Goal: Task Accomplishment & Management: Manage account settings

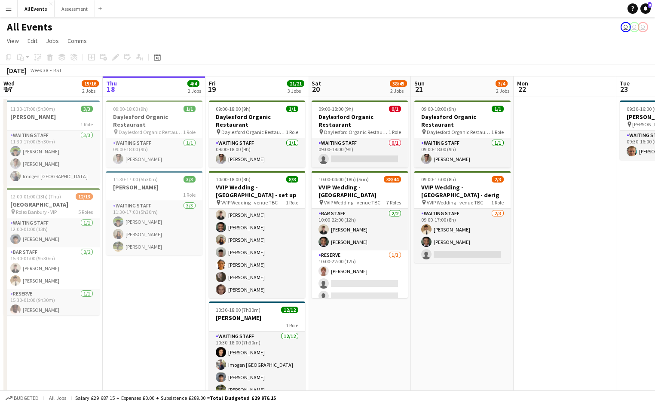
scroll to position [27, 0]
click at [644, 10] on icon at bounding box center [645, 8] width 4 height 4
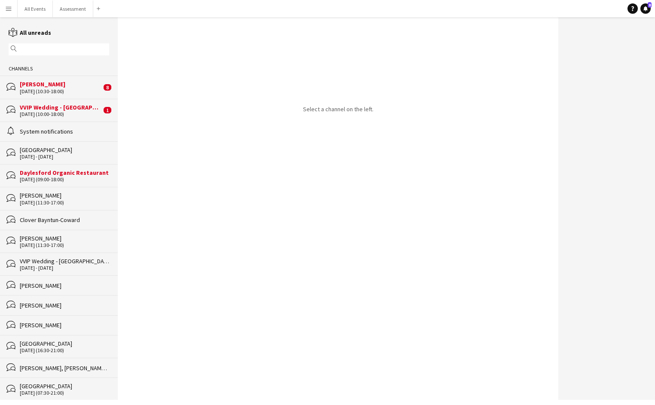
click at [60, 110] on div "VVIP Wedding - [GEOGRAPHIC_DATA] - set up" at bounding box center [61, 108] width 82 height 8
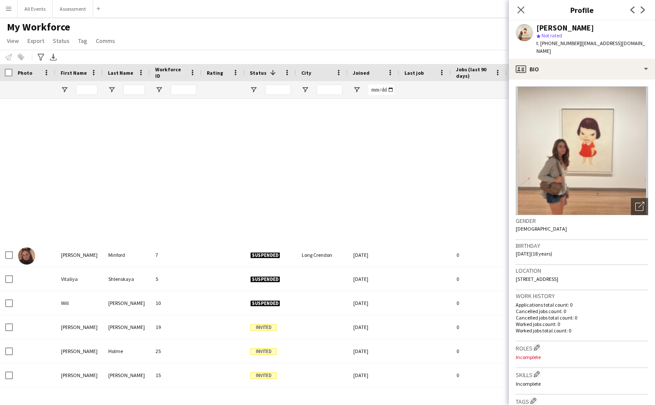
scroll to position [0, 0]
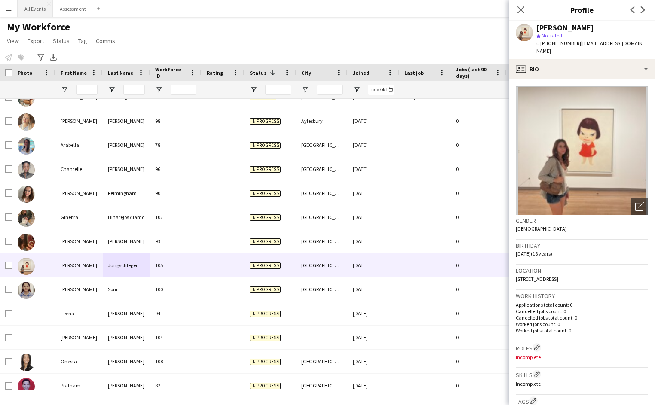
drag, startPoint x: 43, startPoint y: 17, endPoint x: 39, endPoint y: 10, distance: 8.7
click at [43, 16] on div "Menu Boards Boards Boards All jobs Status Workforce Workforce My Workforce Recr…" at bounding box center [327, 202] width 655 height 405
click at [39, 10] on button "All Events Close" at bounding box center [35, 8] width 35 height 17
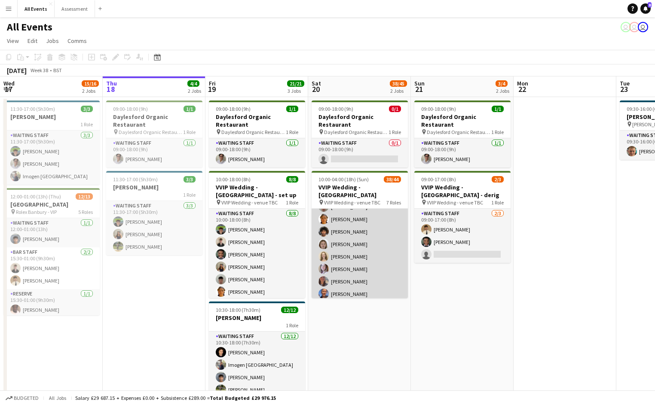
scroll to position [259, 0]
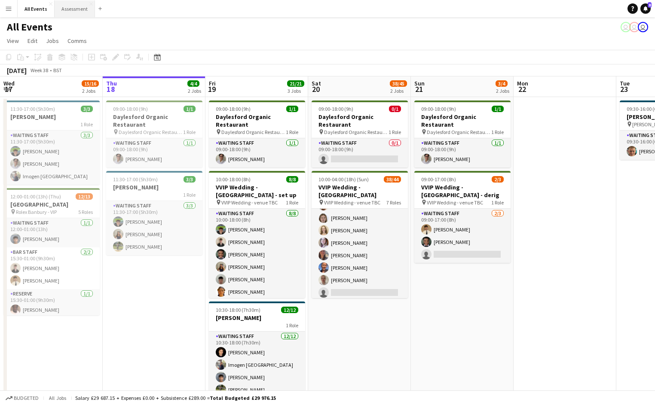
click at [67, 11] on button "Assessment Close" at bounding box center [75, 8] width 40 height 17
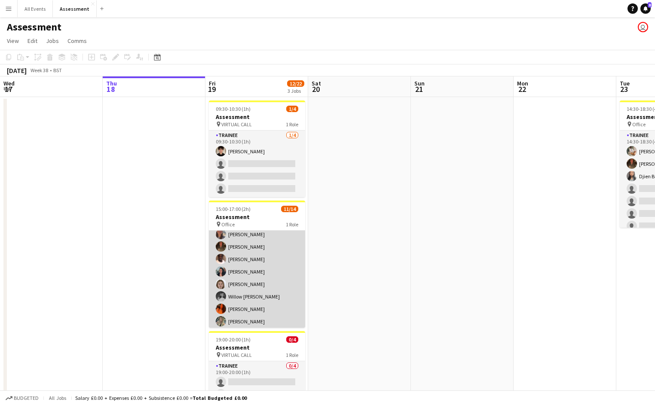
scroll to position [51, 0]
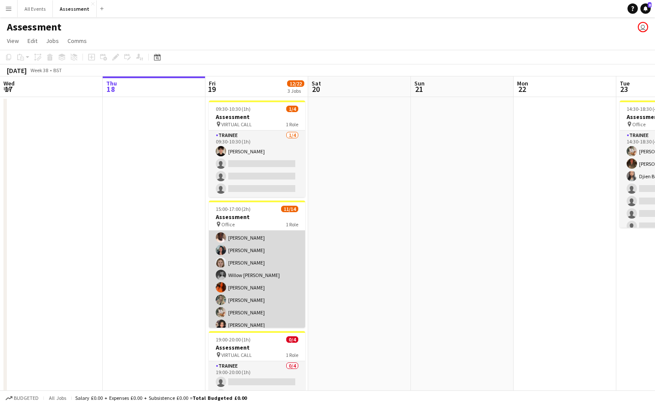
click at [266, 265] on app-card-role "Trainee [DATE] 15:00-17:00 (2h) [PERSON_NAME] [PERSON_NAME] [PERSON_NAME] [PERS…" at bounding box center [257, 275] width 96 height 191
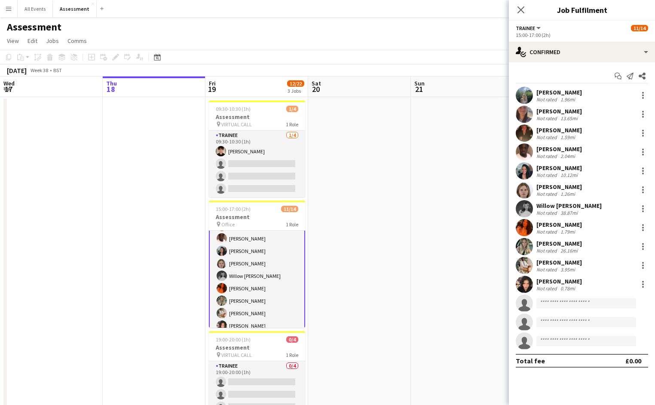
click at [264, 266] on app-card-role "Trainee [DATE] 15:00-17:00 (2h) [PERSON_NAME] [PERSON_NAME] [PERSON_NAME] [PERS…" at bounding box center [257, 276] width 96 height 193
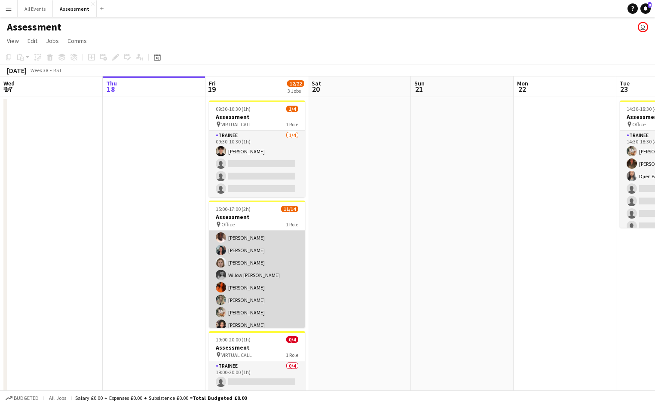
click at [279, 264] on app-card-role "Trainee [DATE] 15:00-17:00 (2h) [PERSON_NAME] [PERSON_NAME] [PERSON_NAME] [PERS…" at bounding box center [257, 275] width 96 height 191
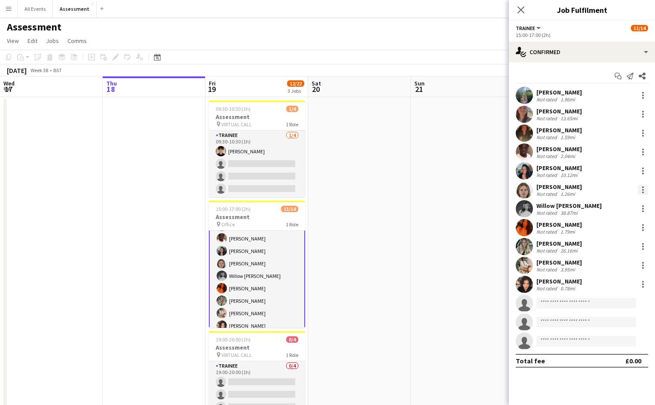
click at [646, 190] on div at bounding box center [643, 190] width 10 height 10
click at [620, 285] on span "Remove" at bounding box center [614, 288] width 53 height 8
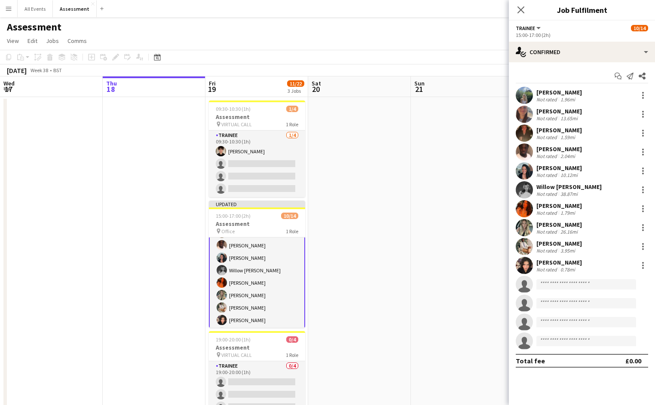
click at [468, 302] on app-date-cell at bounding box center [462, 271] width 103 height 349
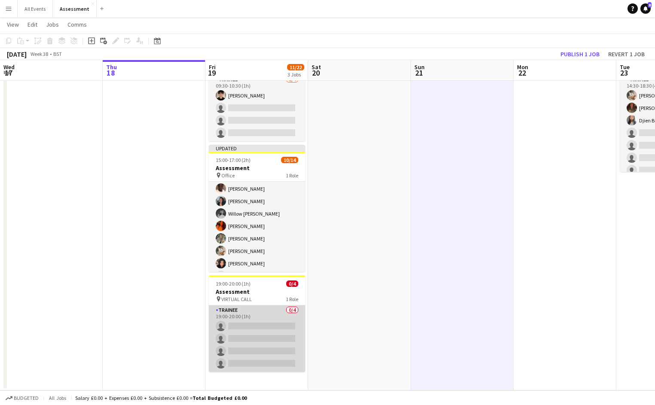
scroll to position [55, 0]
click at [261, 329] on app-card-role "Trainee 0/4 19:00-20:00 (1h) single-neutral-actions single-neutral-actions sing…" at bounding box center [257, 338] width 96 height 67
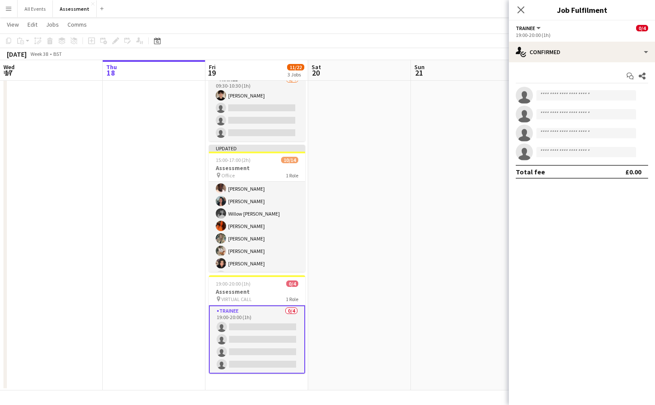
click at [342, 296] on app-date-cell at bounding box center [359, 215] width 103 height 349
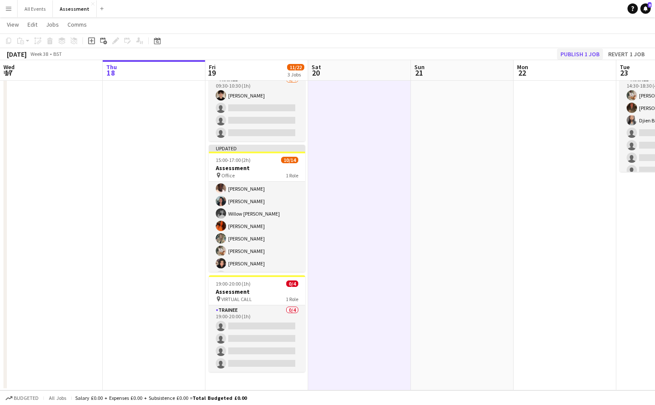
click at [588, 52] on button "Publish 1 job" at bounding box center [580, 54] width 46 height 11
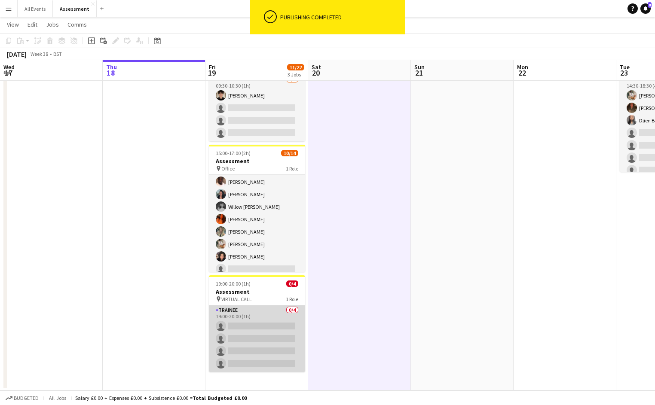
click at [247, 333] on app-card-role "Trainee 0/4 19:00-20:00 (1h) single-neutral-actions single-neutral-actions sing…" at bounding box center [257, 338] width 96 height 67
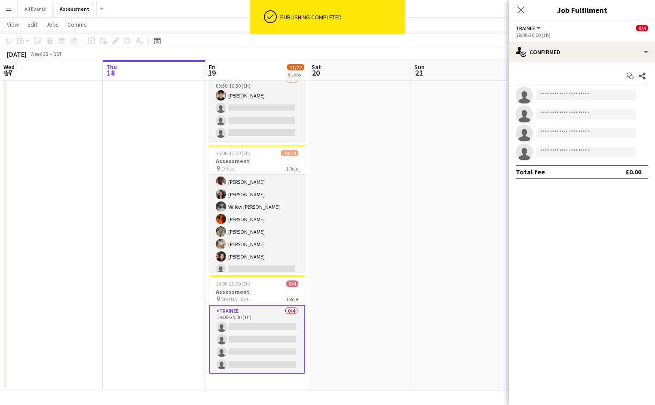
click at [571, 100] on app-invite-slot "single-neutral-actions" at bounding box center [582, 95] width 146 height 17
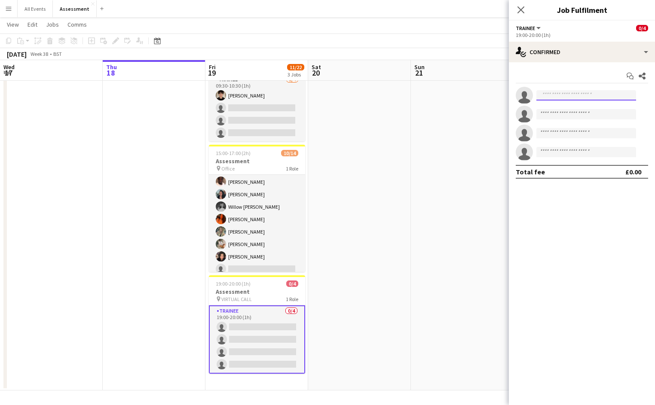
click at [572, 95] on input at bounding box center [586, 95] width 100 height 10
type input "***"
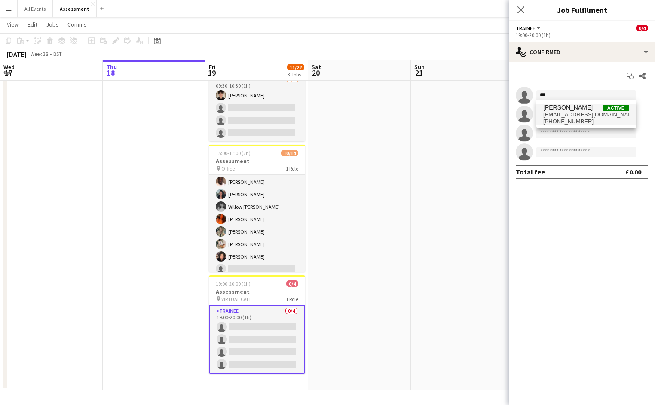
click at [582, 115] on span "[EMAIL_ADDRESS][DOMAIN_NAME]" at bounding box center [586, 114] width 86 height 7
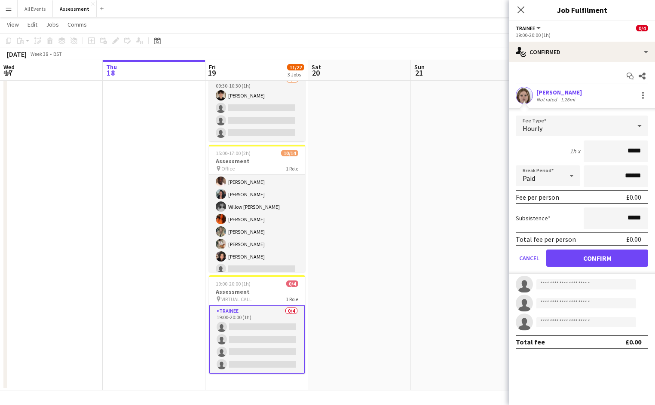
click at [578, 250] on button "Confirm" at bounding box center [597, 258] width 102 height 17
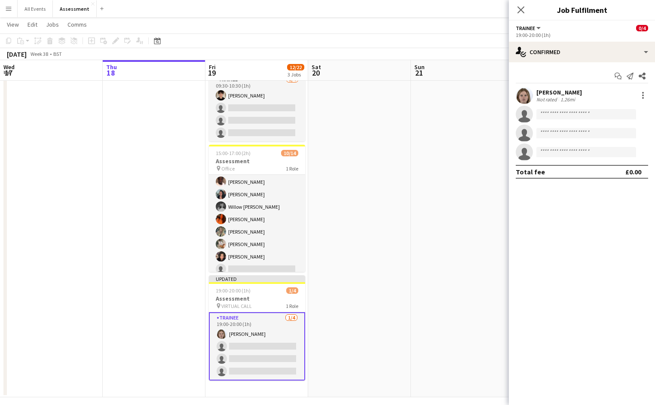
click at [491, 251] on app-date-cell at bounding box center [462, 219] width 103 height 356
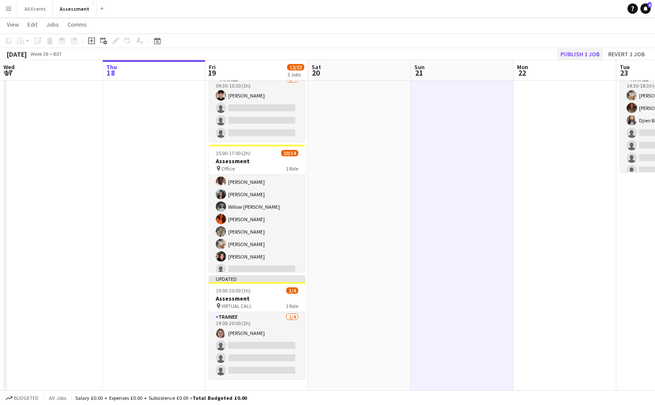
click at [583, 55] on button "Publish 1 job" at bounding box center [580, 54] width 46 height 11
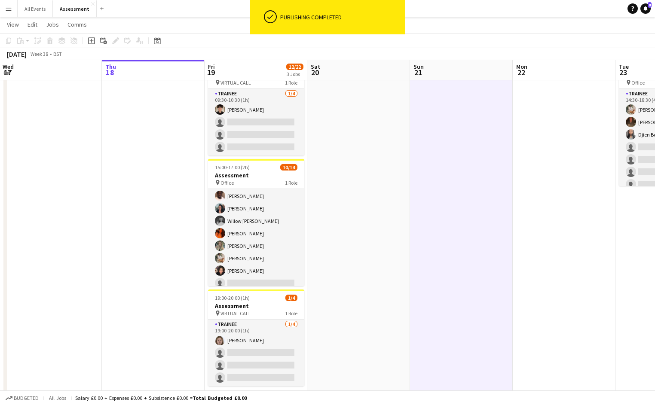
scroll to position [40, 0]
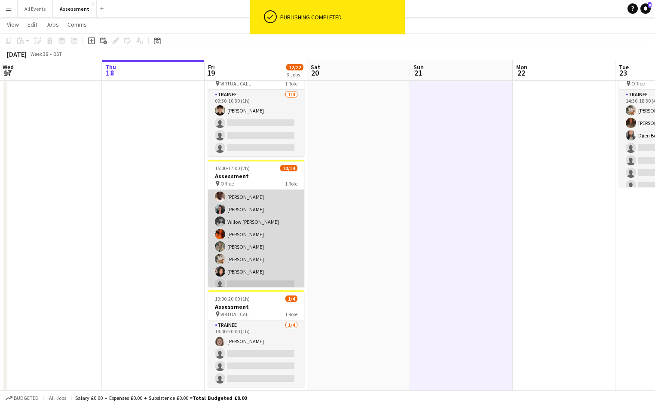
click at [272, 259] on app-card-role "Trainee [DATE] 15:00-17:00 (2h) [PERSON_NAME] [PERSON_NAME] [PERSON_NAME] [PERS…" at bounding box center [256, 234] width 96 height 191
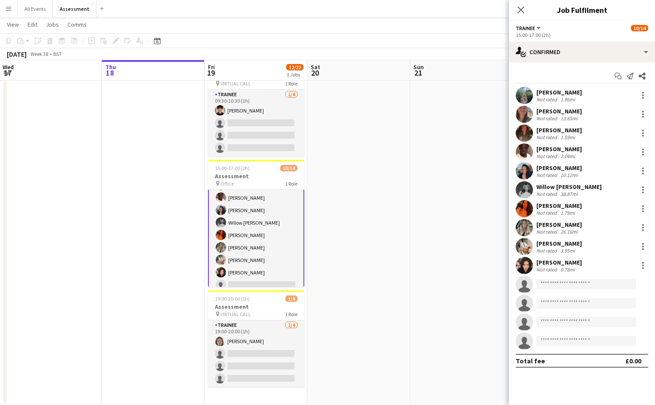
click at [345, 267] on app-date-cell at bounding box center [358, 230] width 103 height 349
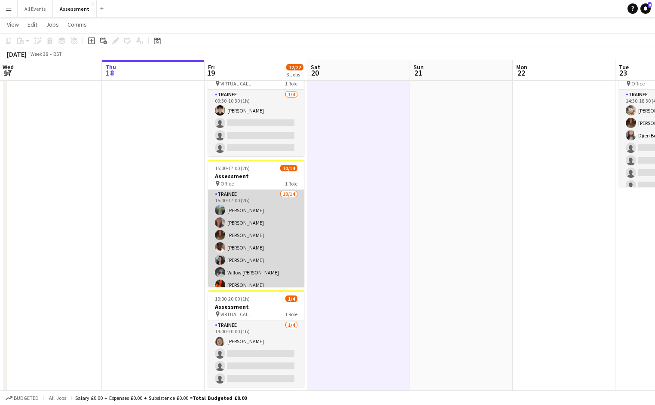
scroll to position [0, 0]
click at [259, 227] on app-card-role "Trainee [DATE] 15:00-17:00 (2h) [PERSON_NAME] [PERSON_NAME] [PERSON_NAME] [PERS…" at bounding box center [256, 285] width 96 height 191
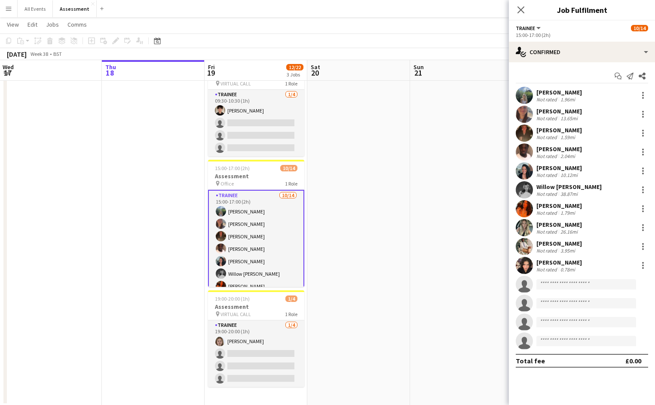
scroll to position [0, 209]
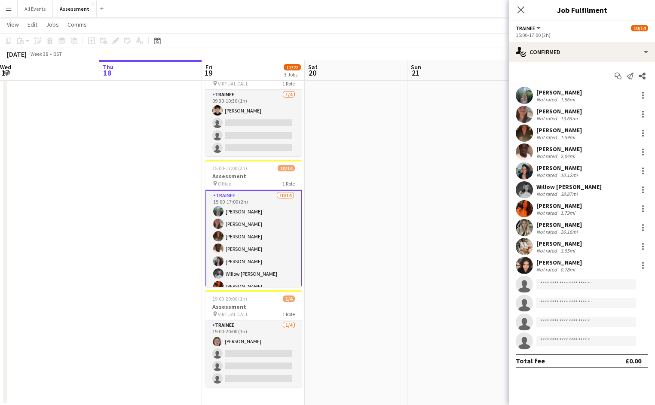
click at [398, 201] on app-date-cell at bounding box center [356, 230] width 103 height 349
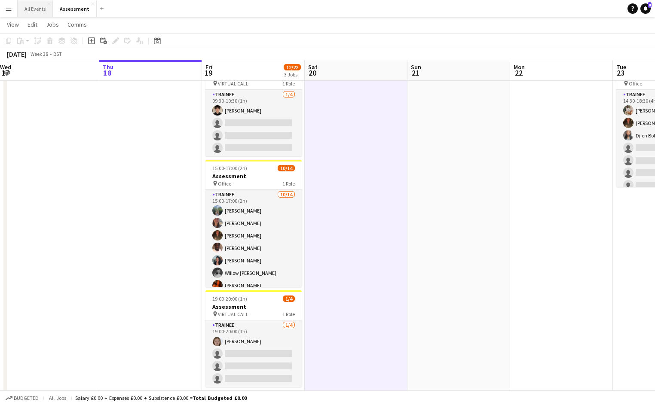
click at [37, 7] on button "All Events Close" at bounding box center [35, 8] width 35 height 17
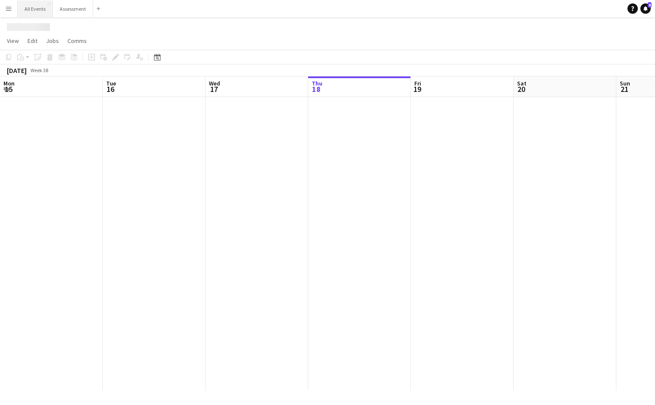
scroll to position [0, 205]
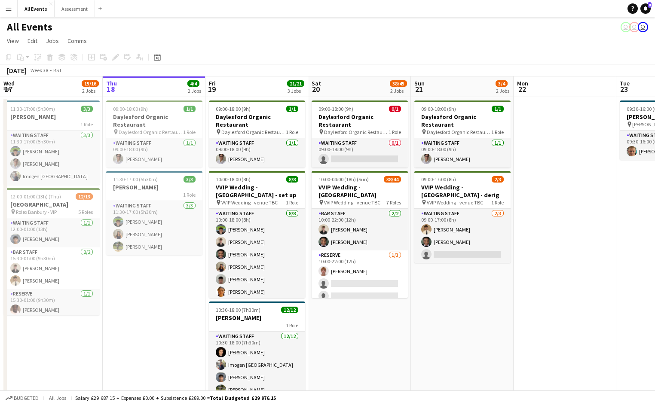
click at [7, 9] on app-icon "Menu" at bounding box center [8, 8] width 7 height 7
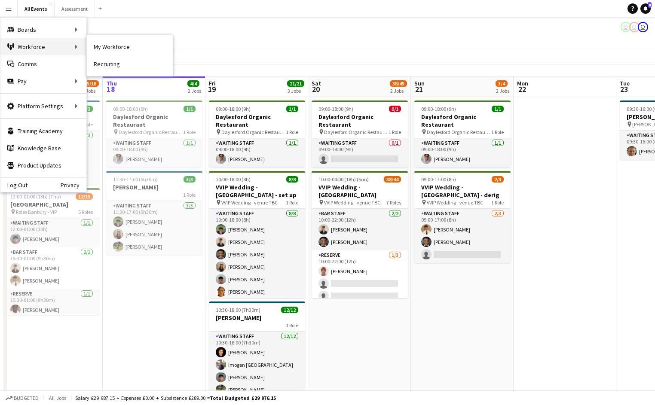
click at [52, 45] on div "Workforce Workforce" at bounding box center [43, 46] width 86 height 17
click at [129, 48] on link "My Workforce" at bounding box center [130, 46] width 86 height 17
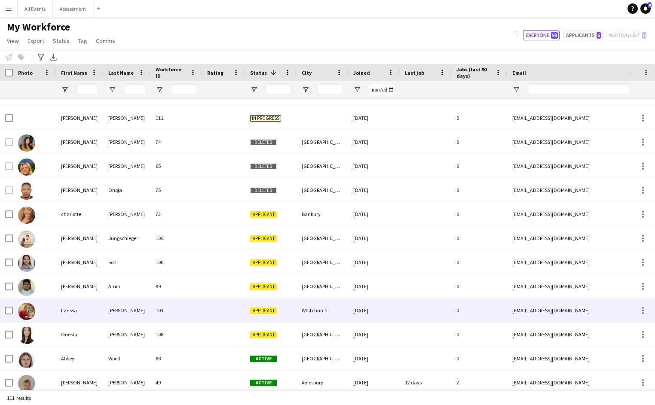
click at [182, 311] on div "103" at bounding box center [176, 311] width 52 height 24
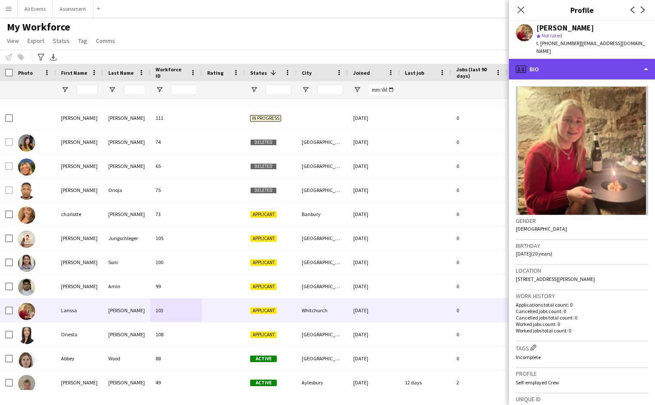
click at [599, 62] on div "profile Bio" at bounding box center [582, 69] width 146 height 21
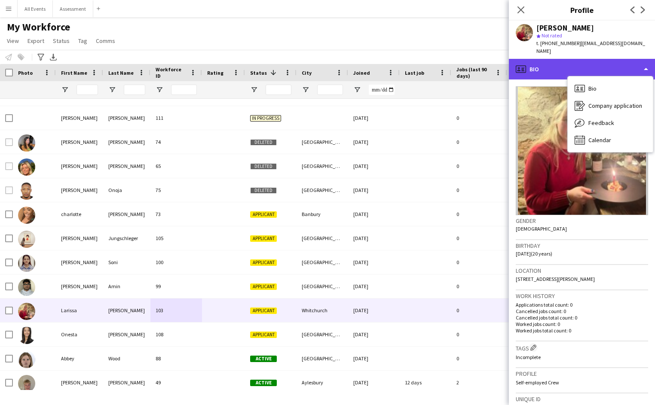
click at [599, 62] on div "profile Bio" at bounding box center [582, 69] width 146 height 21
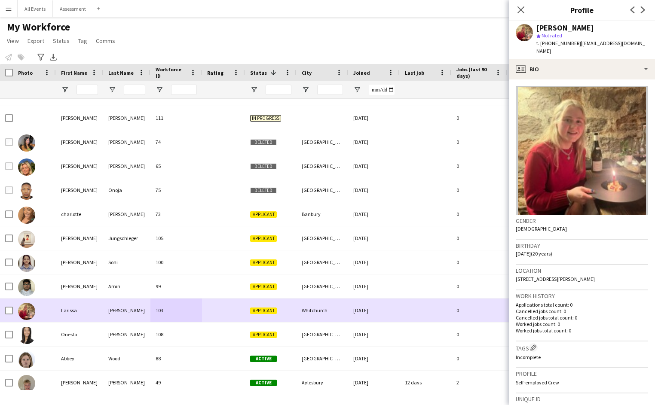
click at [382, 314] on div "[DATE]" at bounding box center [374, 311] width 52 height 24
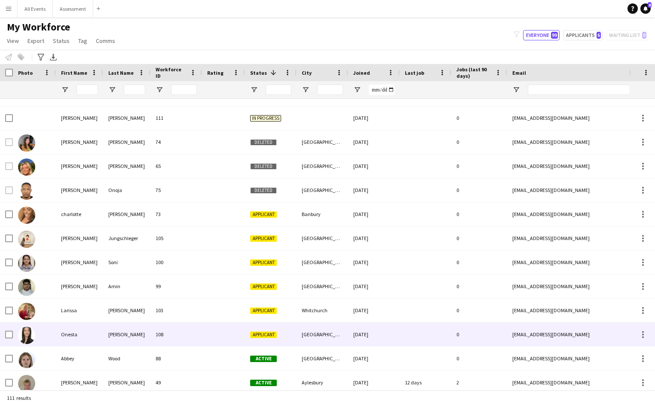
click at [358, 340] on div "[DATE]" at bounding box center [374, 335] width 52 height 24
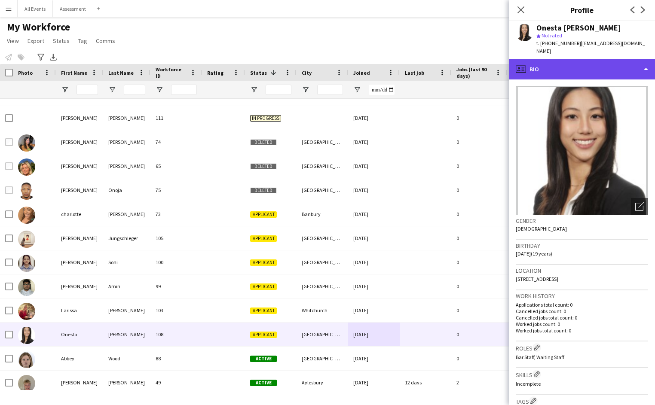
click at [555, 61] on div "profile Bio" at bounding box center [582, 69] width 146 height 21
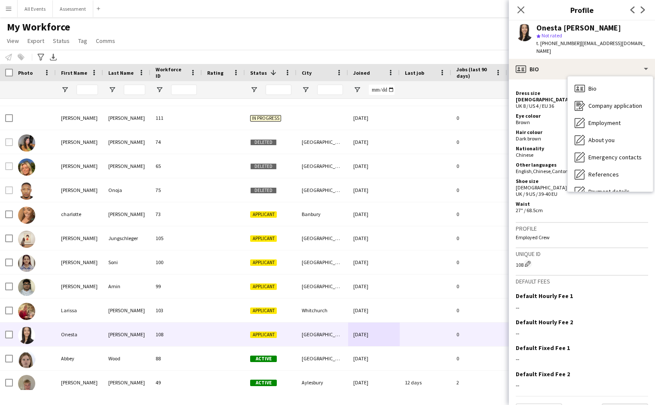
click at [615, 403] on button "Next" at bounding box center [624, 411] width 46 height 17
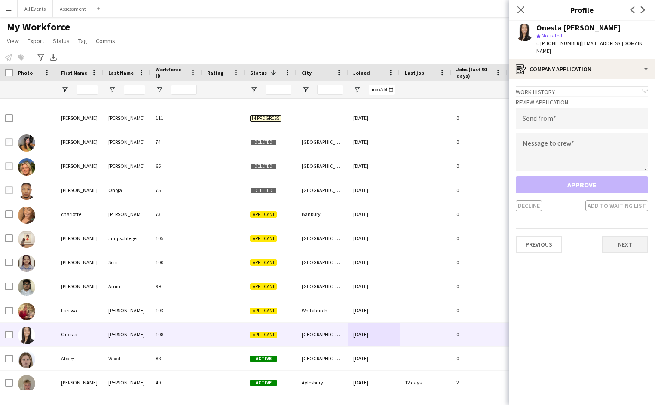
click at [628, 236] on button "Next" at bounding box center [624, 244] width 46 height 17
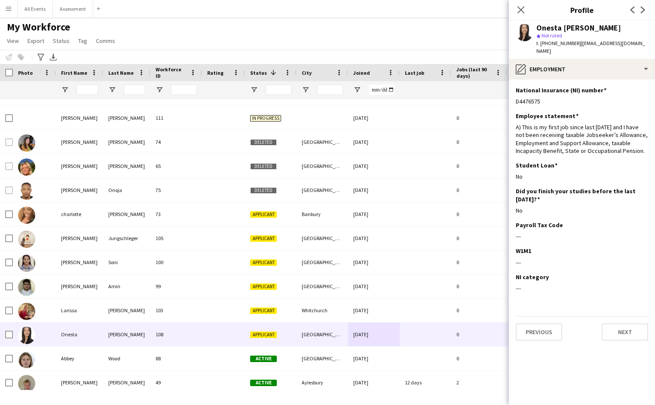
click at [630, 329] on button "Next" at bounding box center [624, 331] width 46 height 17
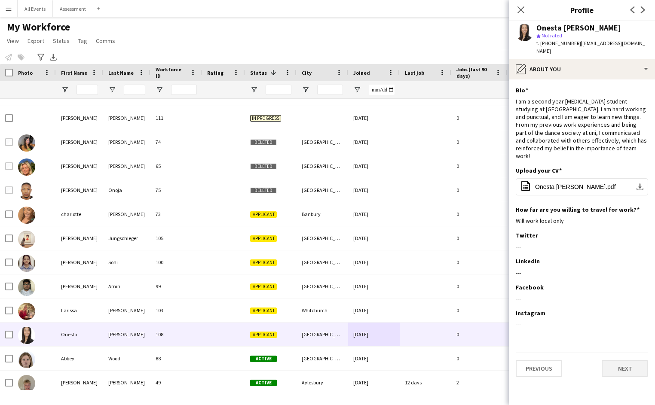
click at [625, 363] on button "Next" at bounding box center [624, 368] width 46 height 17
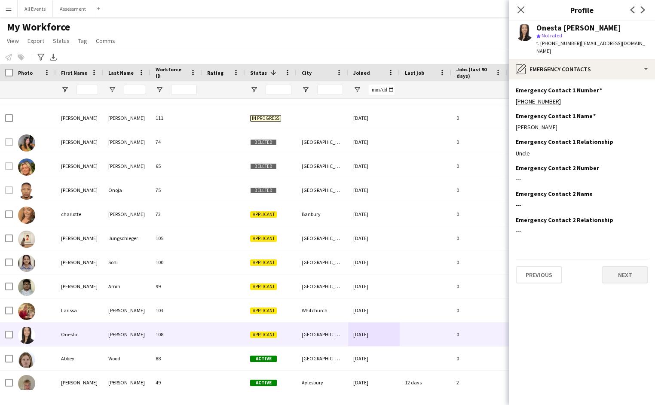
click at [619, 266] on button "Next" at bounding box center [624, 274] width 46 height 17
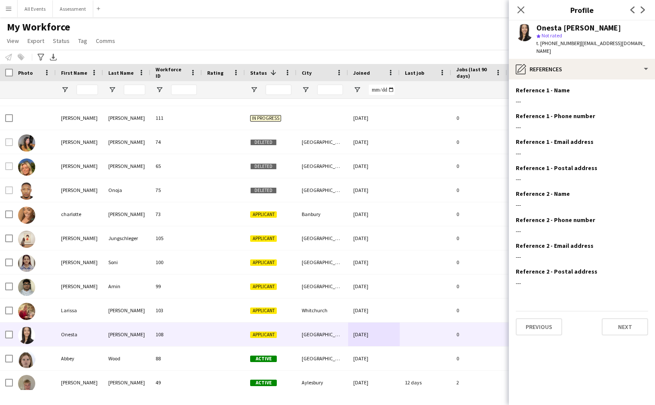
click at [624, 318] on button "Next" at bounding box center [624, 326] width 46 height 17
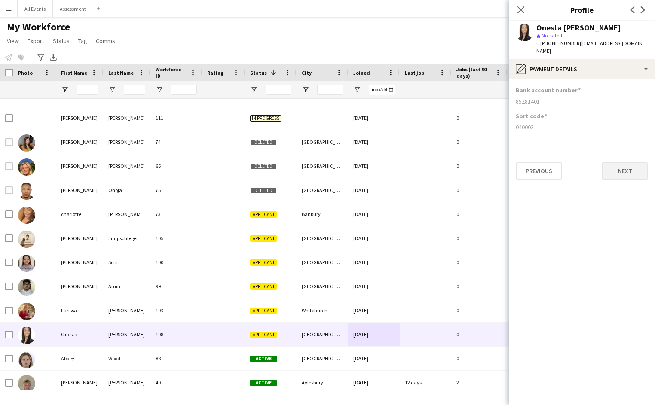
click at [624, 155] on div "Previous Next" at bounding box center [582, 167] width 132 height 24
click at [623, 164] on button "Next" at bounding box center [624, 170] width 46 height 17
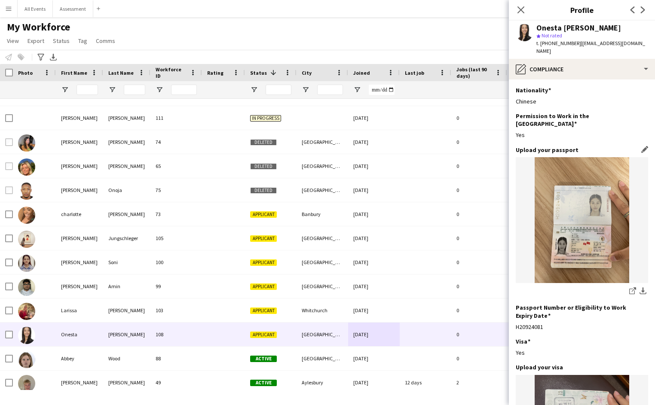
click at [587, 211] on img at bounding box center [582, 220] width 132 height 126
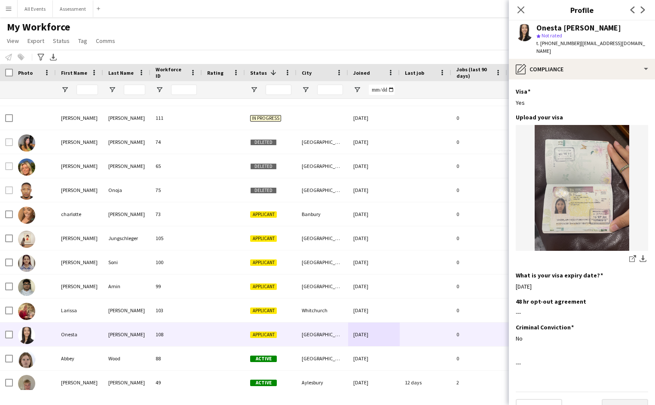
click at [622, 399] on button "Next" at bounding box center [624, 407] width 46 height 17
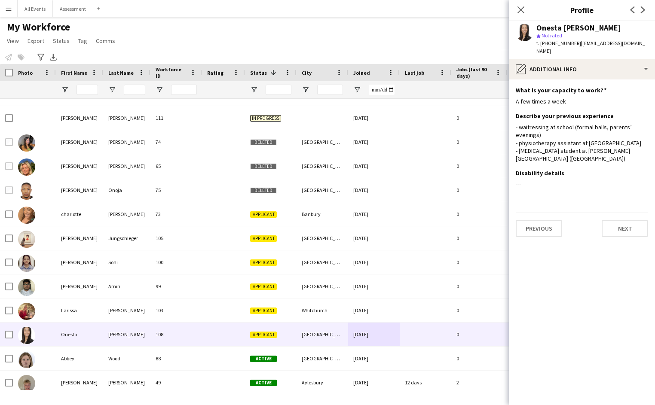
drag, startPoint x: 607, startPoint y: 198, endPoint x: 607, endPoint y: 206, distance: 8.6
click at [606, 201] on app-section-data-types "What is your capacity to work? Edit this field A few times a week Describe your…" at bounding box center [582, 242] width 146 height 326
click at [613, 220] on button "Next" at bounding box center [624, 228] width 46 height 17
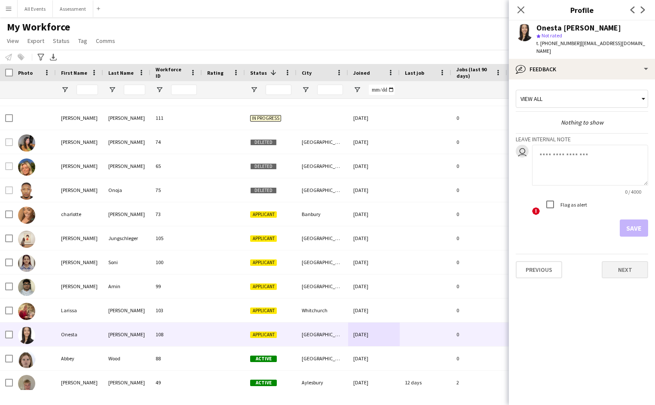
click at [613, 261] on button "Next" at bounding box center [624, 269] width 46 height 17
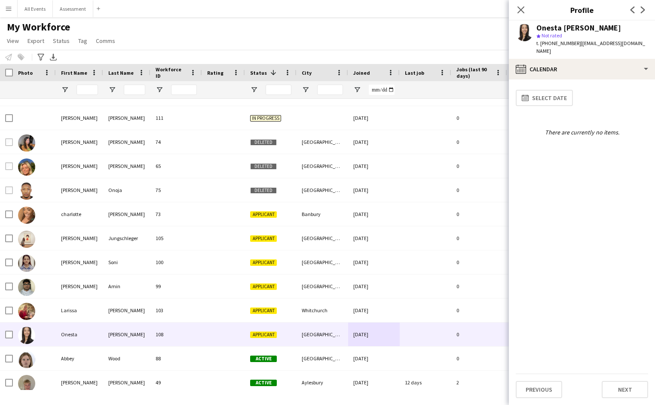
click at [435, 40] on div "My Workforce View Views Default view New view Update view Delete view Edit name…" at bounding box center [327, 35] width 655 height 29
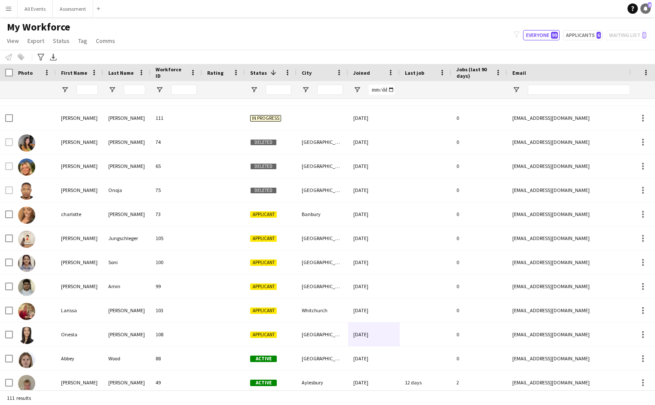
click at [644, 9] on icon at bounding box center [645, 8] width 4 height 4
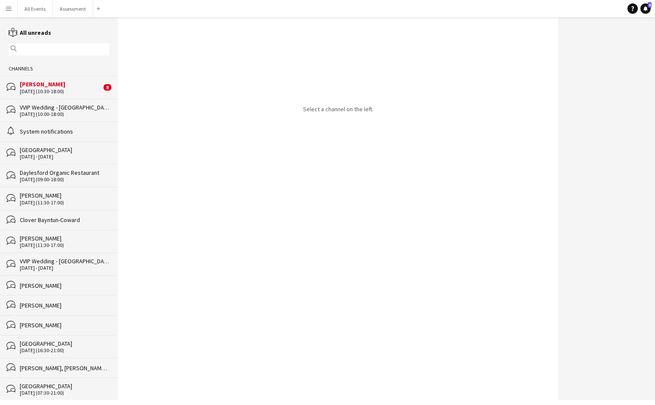
click at [73, 112] on div "[DATE] (10:00-18:00)" at bounding box center [64, 114] width 89 height 6
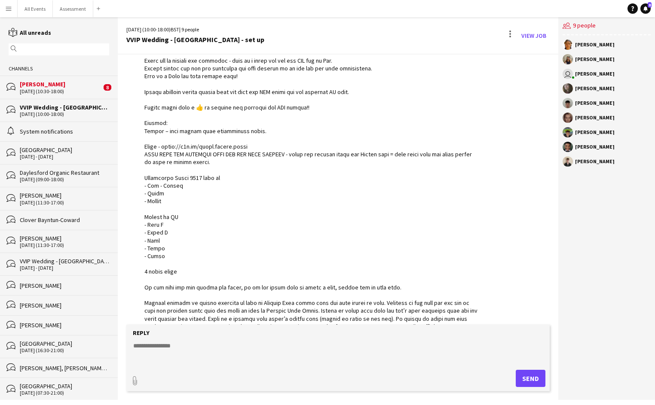
scroll to position [74, 0]
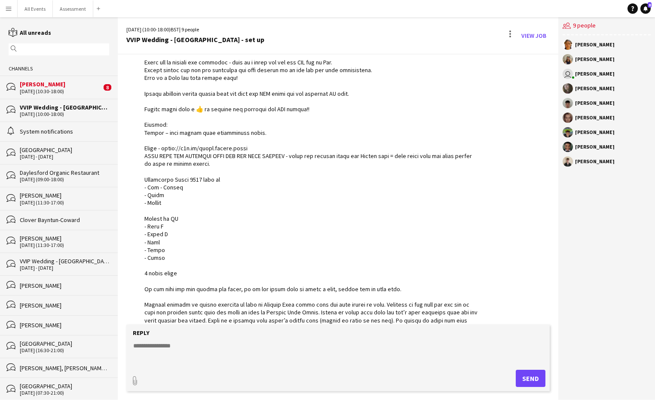
click at [76, 92] on div "[DATE] (10:30-18:00)" at bounding box center [61, 91] width 82 height 6
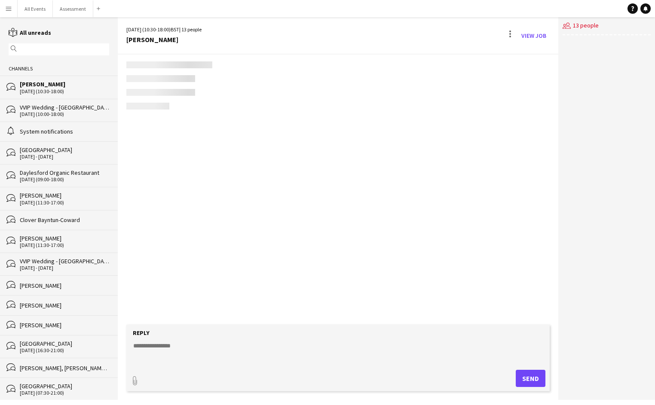
scroll to position [818, 0]
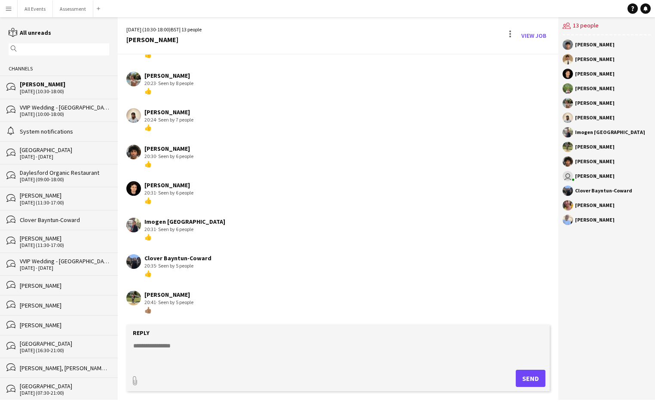
click at [76, 118] on div "bubbles VVIP Wedding - [GEOGRAPHIC_DATA] - set up [DATE] (10:00-18:00)" at bounding box center [59, 110] width 118 height 23
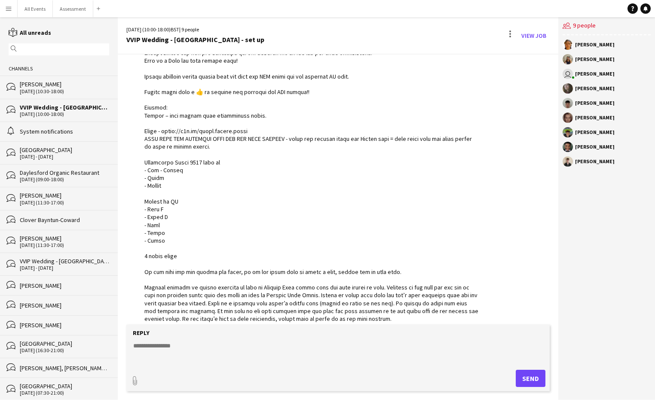
scroll to position [90, 0]
click at [531, 35] on link "View Job" at bounding box center [534, 36] width 32 height 14
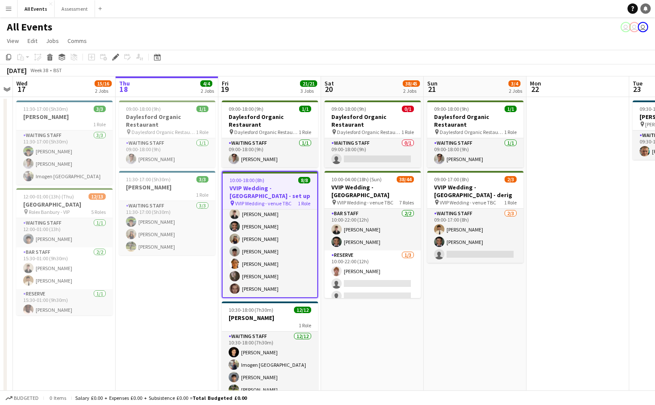
click at [644, 9] on icon "Notifications" at bounding box center [645, 8] width 5 height 5
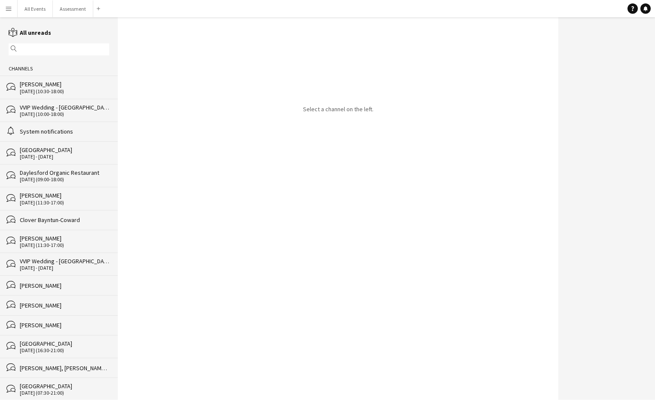
click at [69, 97] on div "bubbles [PERSON_NAME] [DATE] (10:30-18:00)" at bounding box center [59, 87] width 118 height 23
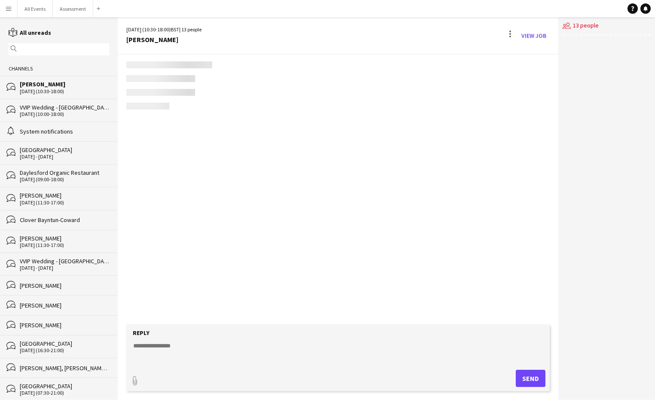
scroll to position [818, 0]
click at [68, 107] on div "VVIP Wedding - [GEOGRAPHIC_DATA] - set up" at bounding box center [64, 108] width 89 height 8
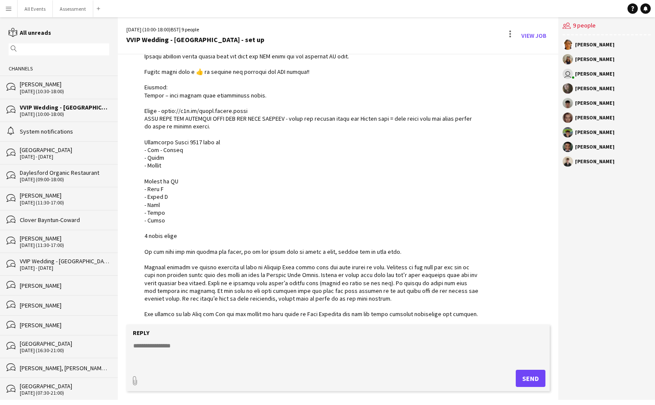
scroll to position [111, 0]
click at [540, 34] on link "View Job" at bounding box center [534, 36] width 32 height 14
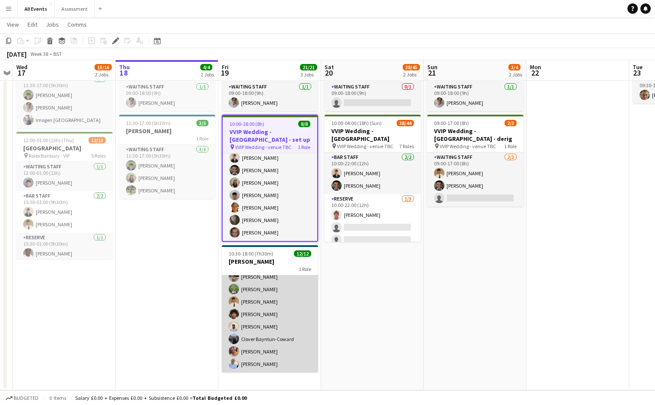
scroll to position [55, 0]
